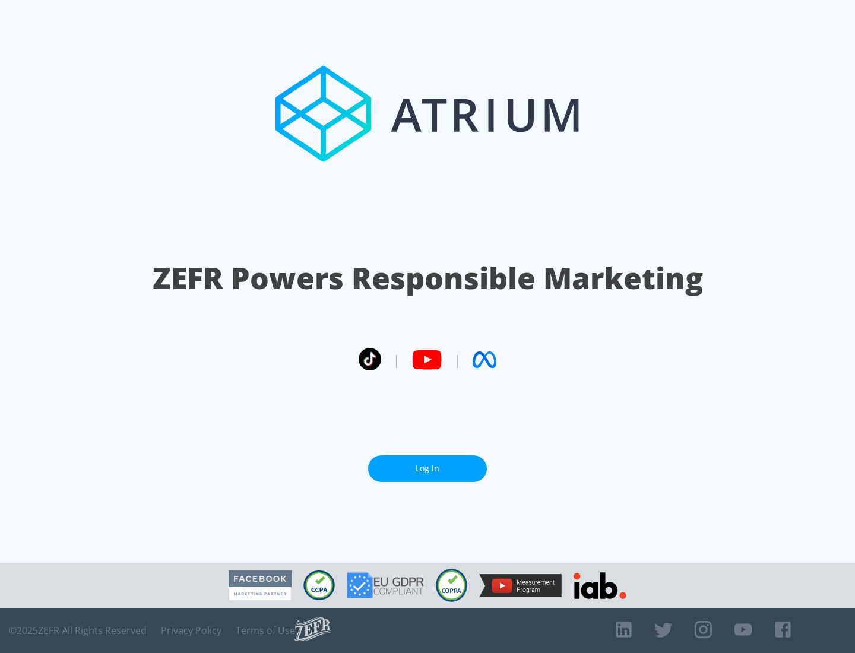
click at [427, 468] on link "Log In" at bounding box center [427, 468] width 119 height 27
